Goal: Transaction & Acquisition: Purchase product/service

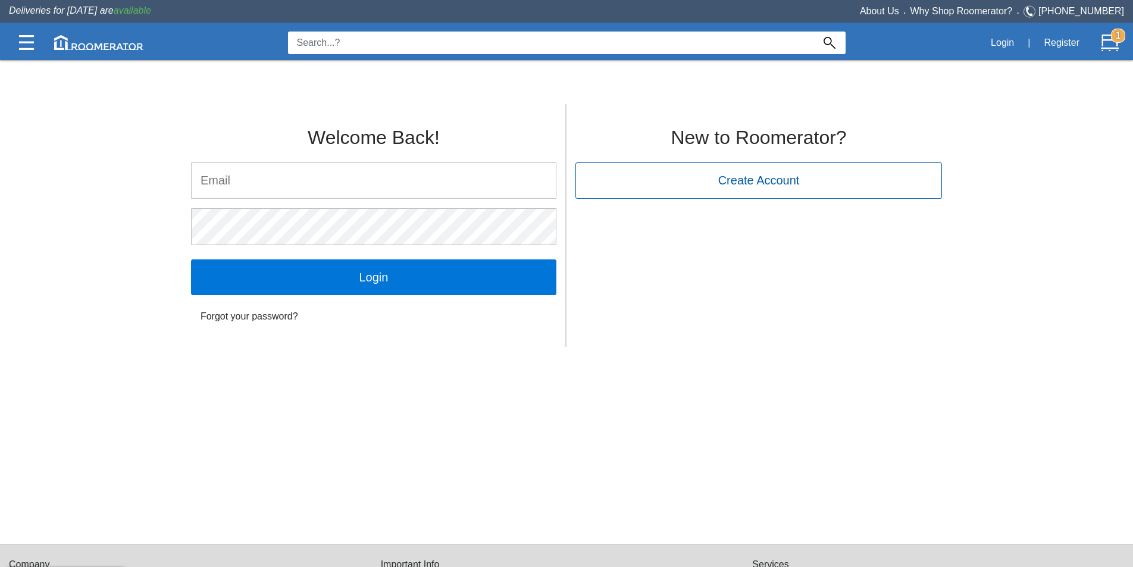
type input "[PERSON_NAME][EMAIL_ADDRESS][DOMAIN_NAME]"
click at [326, 55] on div "0 Login | Register 1" at bounding box center [566, 42] width 1115 height 35
click at [347, 44] on input at bounding box center [551, 43] width 526 height 23
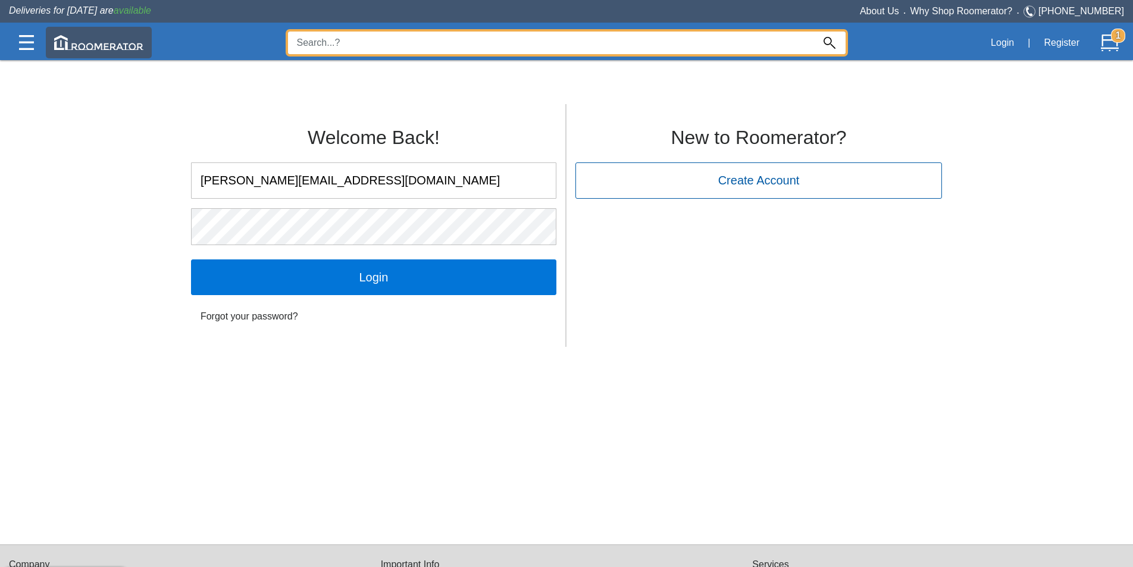
click at [67, 43] on img at bounding box center [98, 42] width 89 height 15
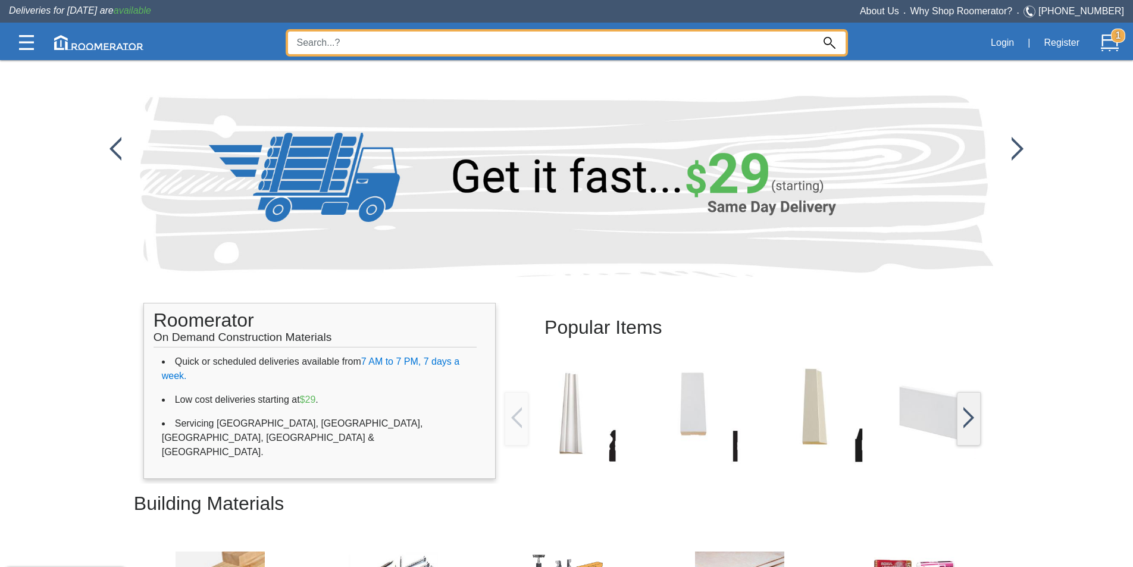
click at [348, 43] on input at bounding box center [551, 43] width 526 height 23
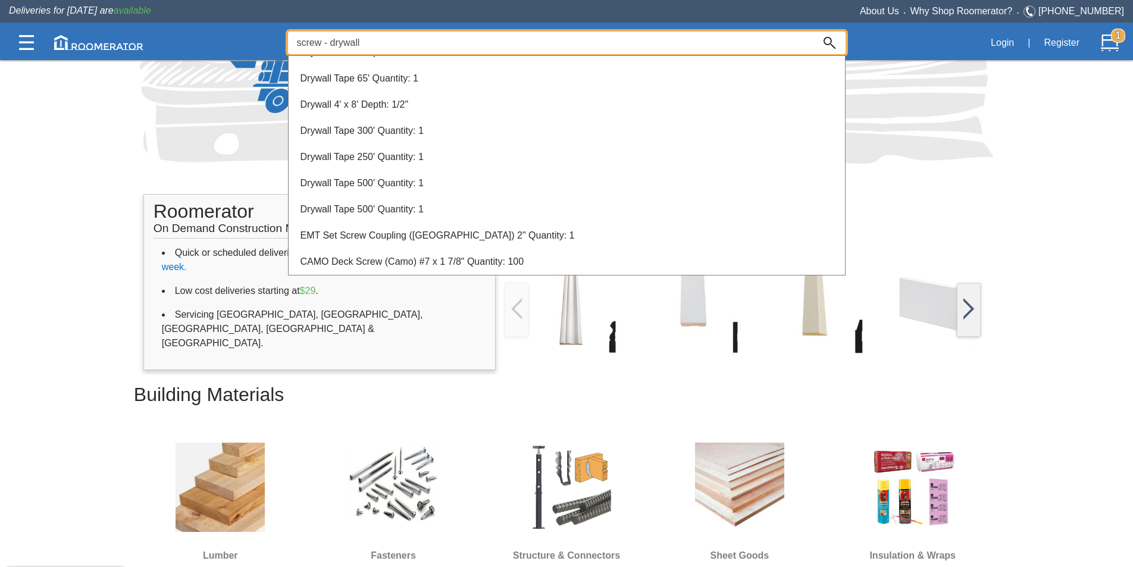
scroll to position [179, 0]
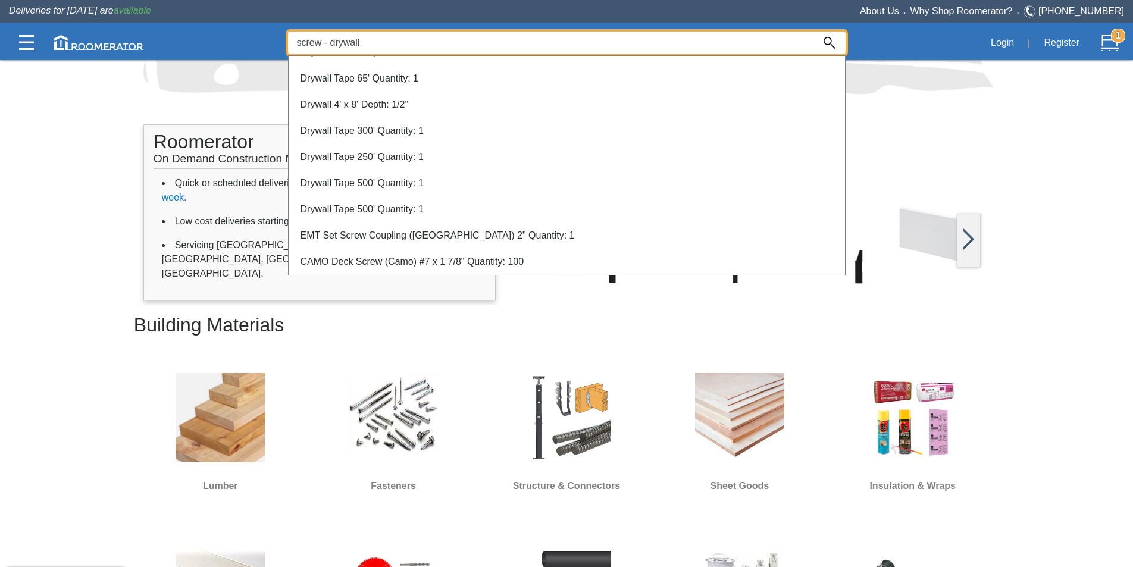
type input "screw - drywall"
click at [390, 399] on div at bounding box center [566, 314] width 1133 height 508
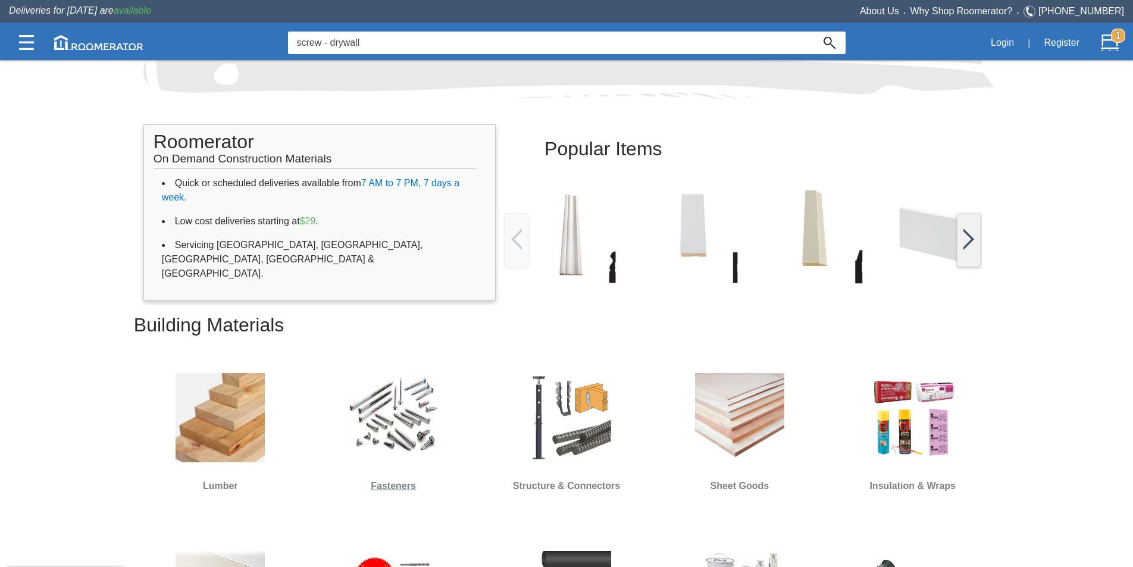
click at [403, 395] on img at bounding box center [393, 417] width 89 height 89
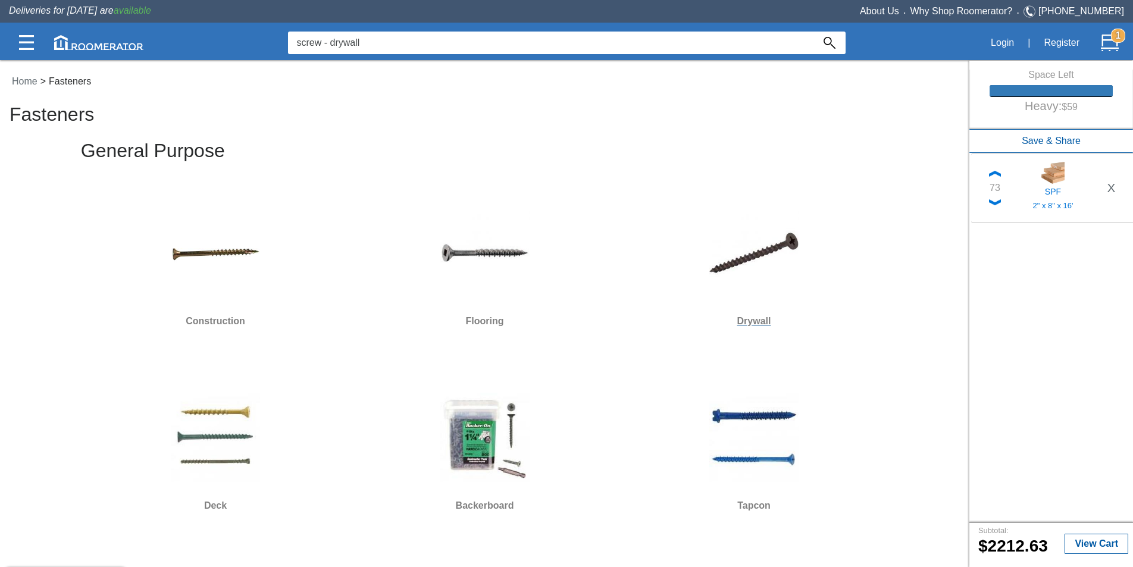
click at [727, 273] on img at bounding box center [753, 252] width 89 height 89
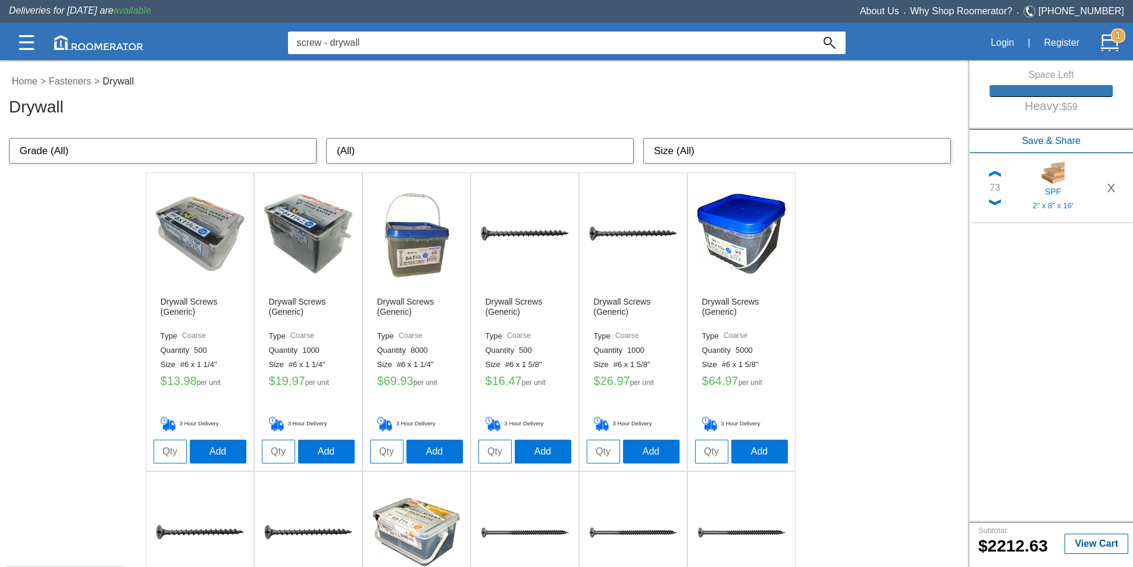
click at [695, 147] on select "Size (All) #6 x 1 1/4" #6 x 1 5/8" #6 x 2" #7 x 2 1/4" #7 x 2 1/2" #8 x 3" #10 …" at bounding box center [797, 151] width 308 height 26
select select "#7 x 2 1/4""
click at [649, 138] on select "Size (All) #6 x 1 1/4" #6 x 1 5/8" #6 x 2" #7 x 2 1/4" #7 x 2 1/2" #8 x 3" #10 …" at bounding box center [797, 151] width 308 height 26
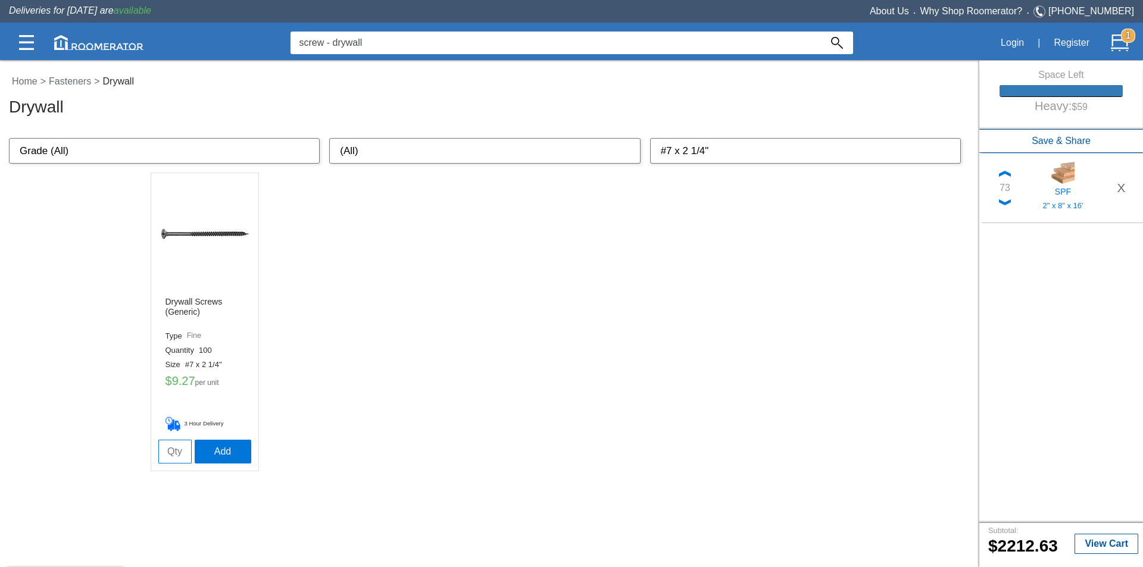
click at [213, 239] on img at bounding box center [204, 233] width 89 height 89
